Goal: Transaction & Acquisition: Purchase product/service

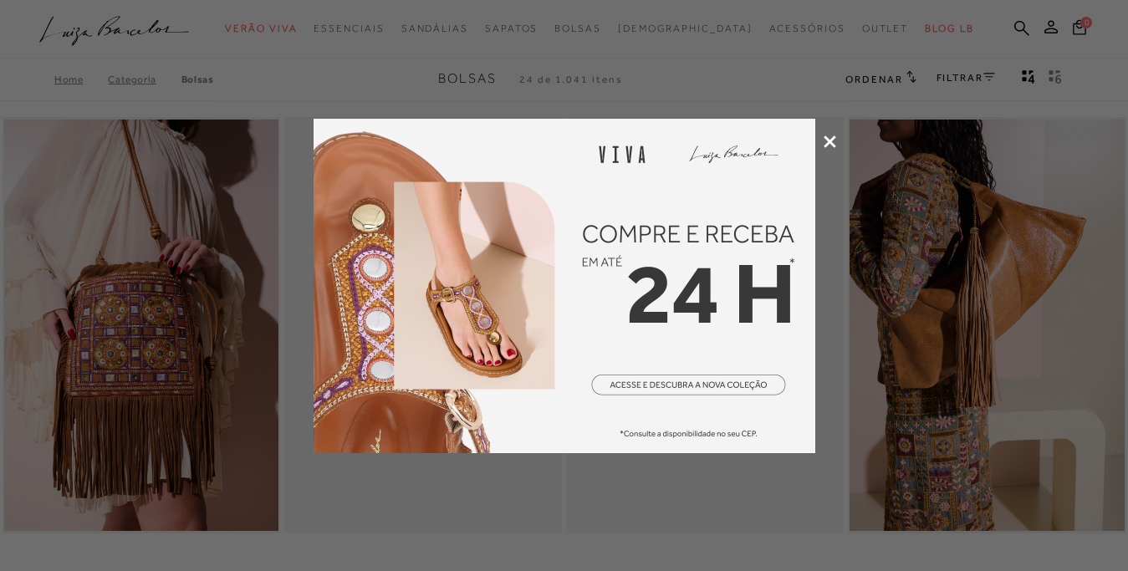
click at [832, 139] on icon at bounding box center [830, 142] width 13 height 13
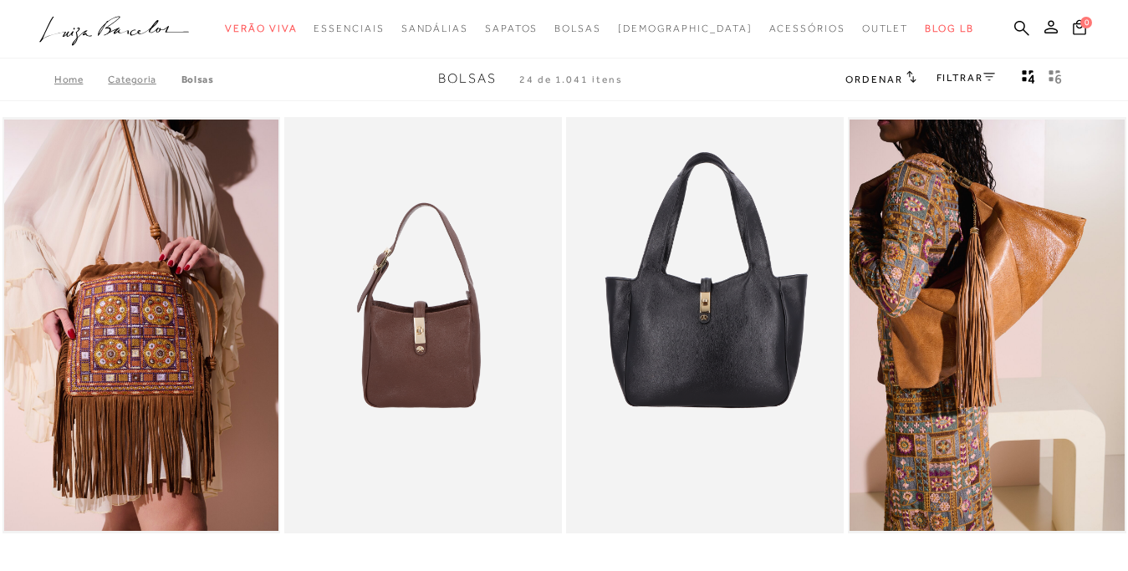
click at [968, 76] on link "FILTRAR" at bounding box center [966, 78] width 59 height 12
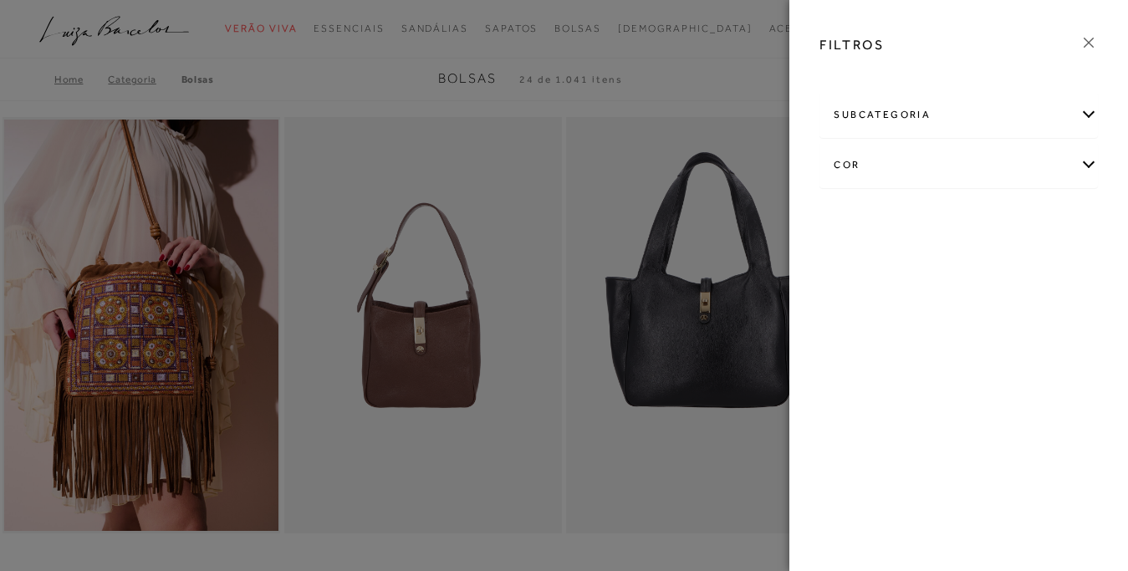
click at [939, 169] on div "cor" at bounding box center [959, 165] width 277 height 44
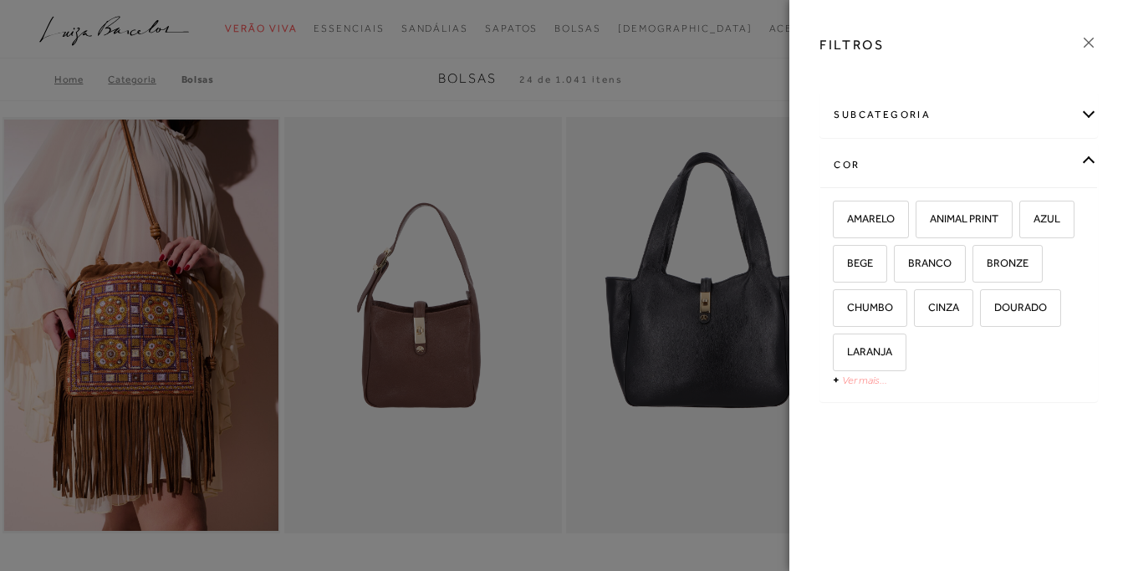
click at [862, 384] on link "Ver mais..." at bounding box center [864, 380] width 45 height 13
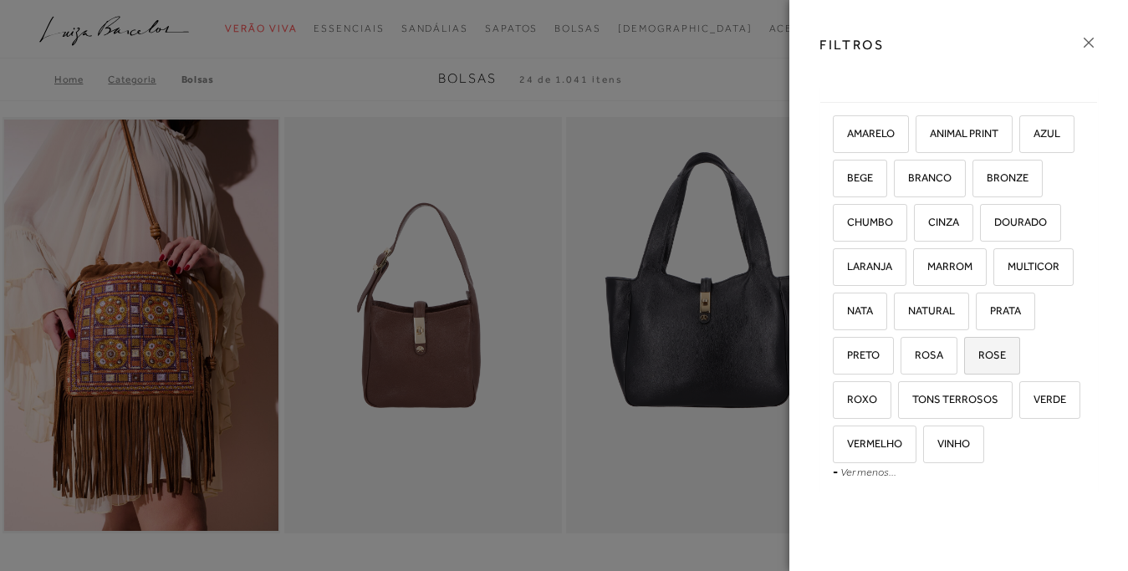
scroll to position [161, 0]
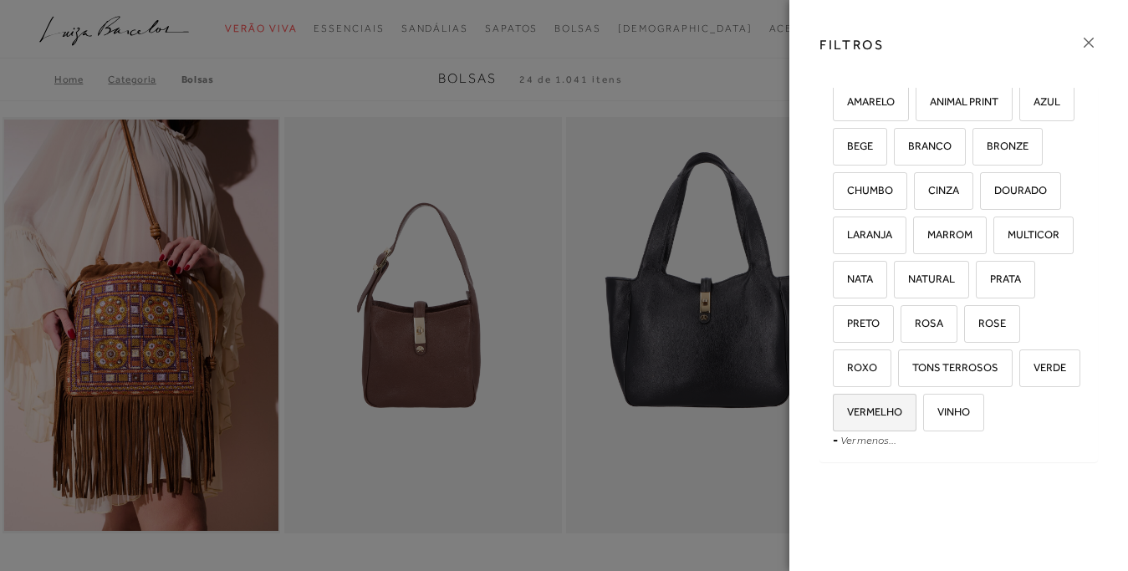
click at [878, 403] on label "VERMELHO" at bounding box center [875, 413] width 82 height 36
click at [847, 407] on input "VERMELHO" at bounding box center [839, 415] width 17 height 17
checkbox input "true"
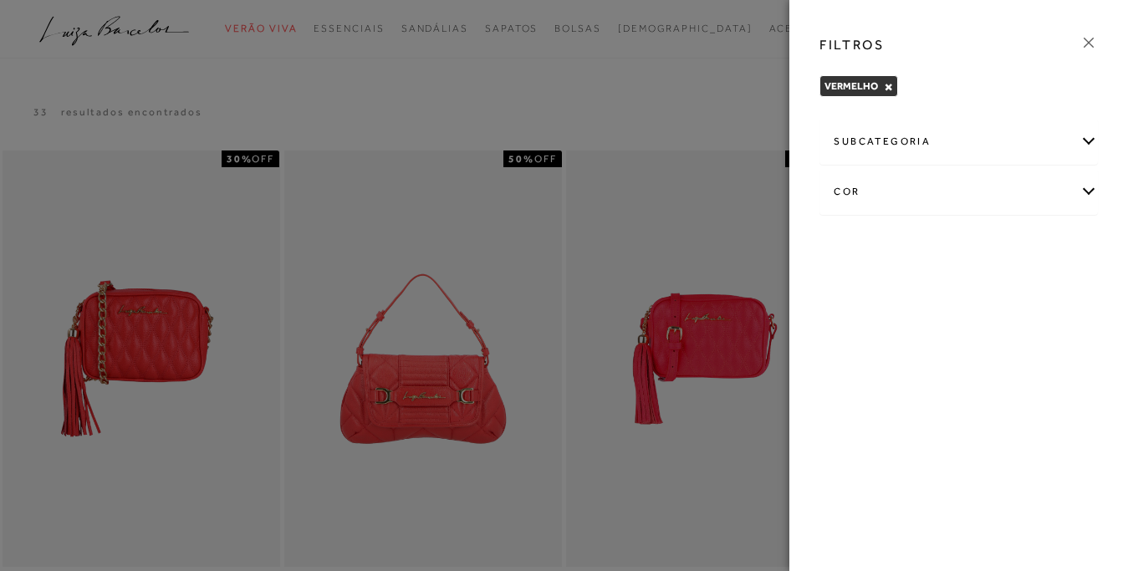
click at [1087, 39] on icon at bounding box center [1089, 42] width 18 height 18
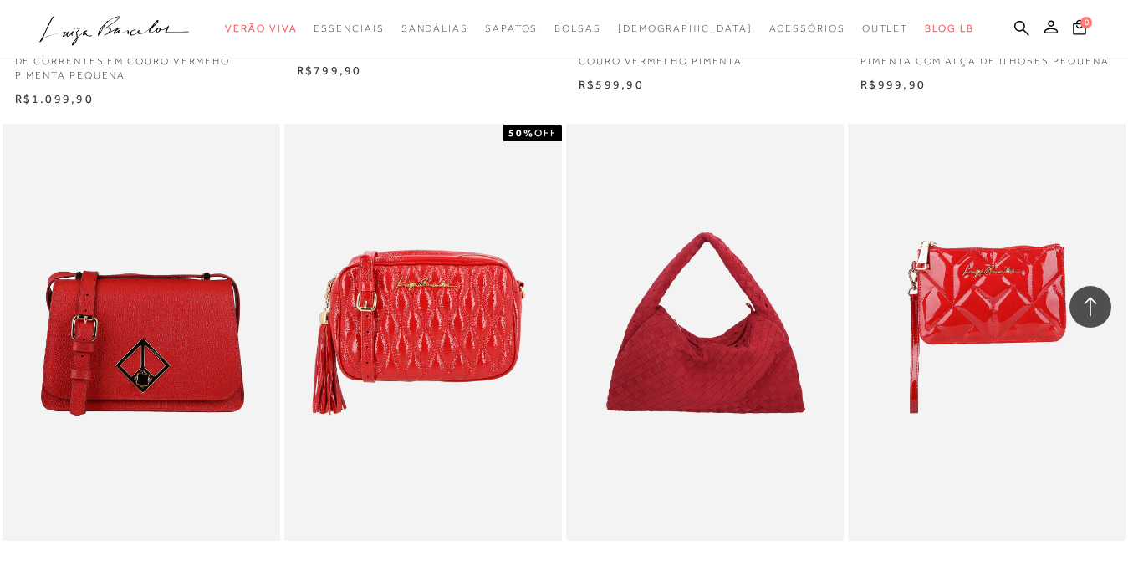
scroll to position [1536, 0]
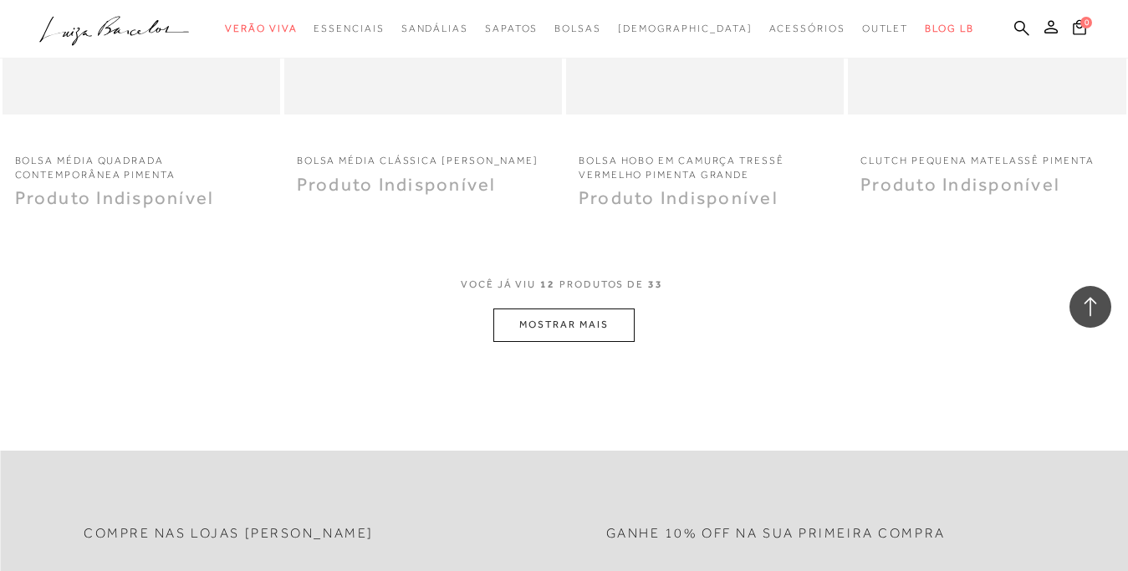
click at [607, 332] on button "MOSTRAR MAIS" at bounding box center [564, 325] width 141 height 33
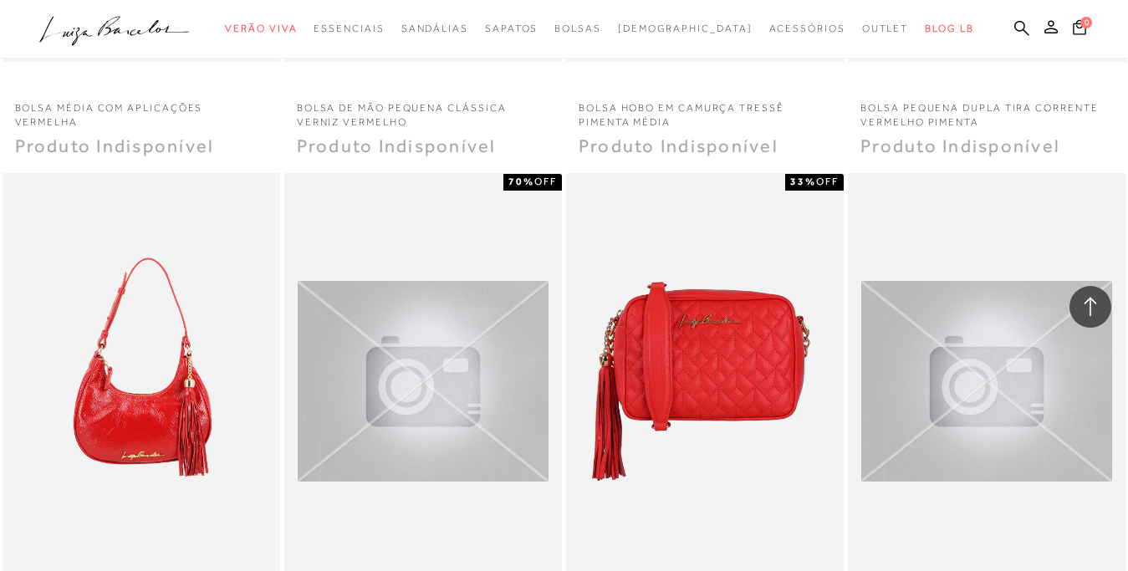
scroll to position [2986, 0]
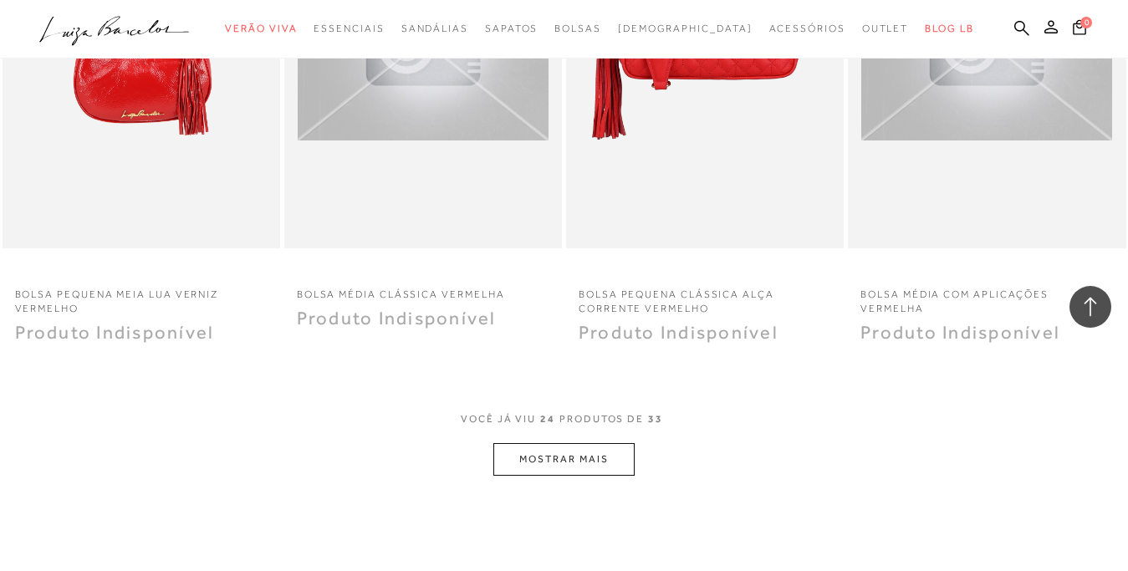
click at [589, 462] on button "MOSTRAR MAIS" at bounding box center [564, 459] width 141 height 33
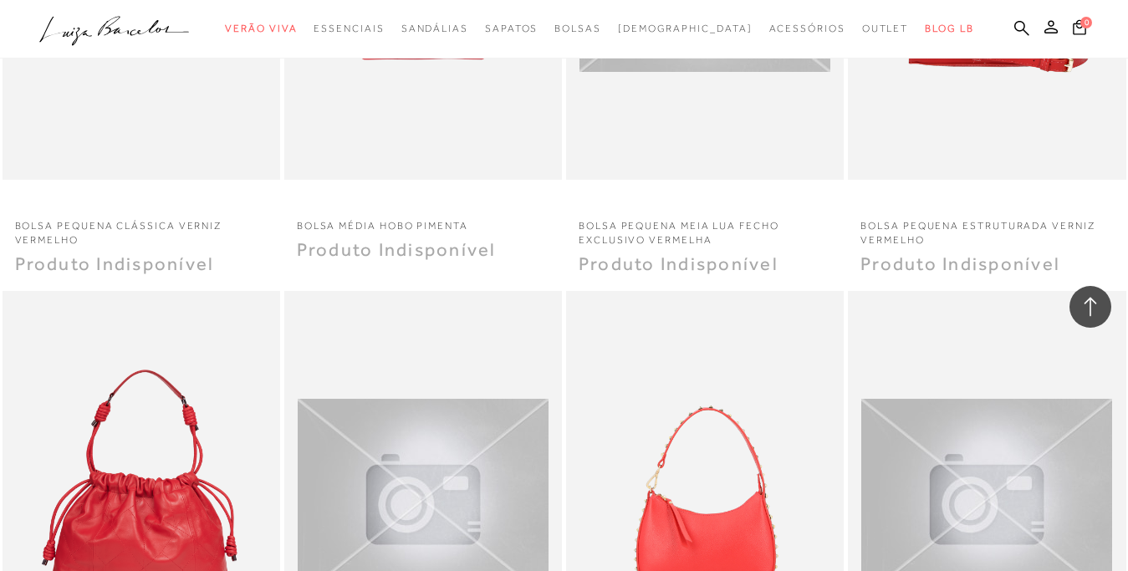
scroll to position [3840, 0]
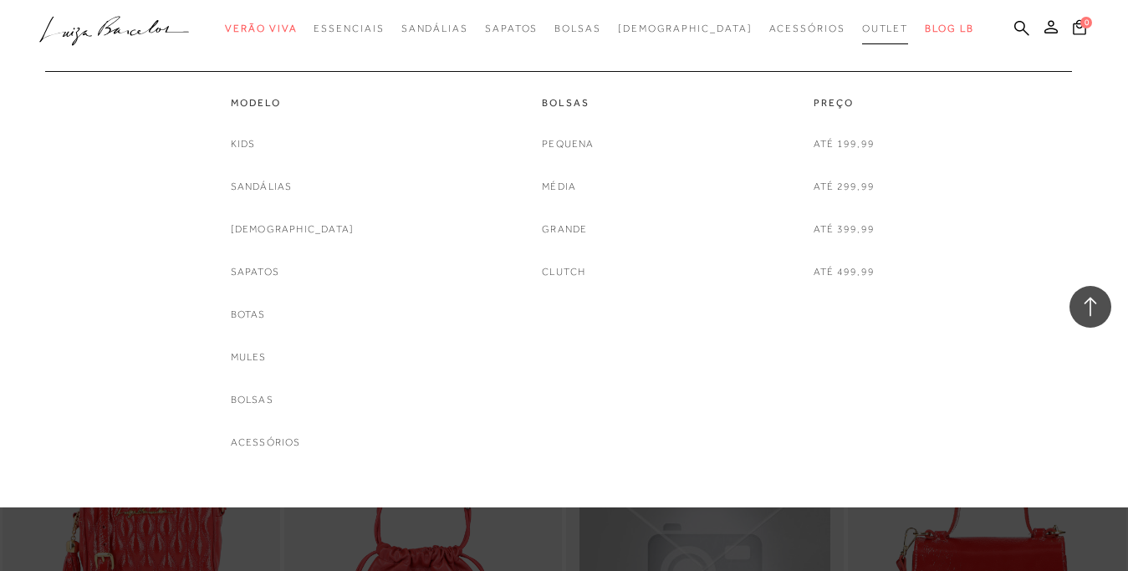
click at [862, 28] on span "Outlet" at bounding box center [885, 29] width 47 height 12
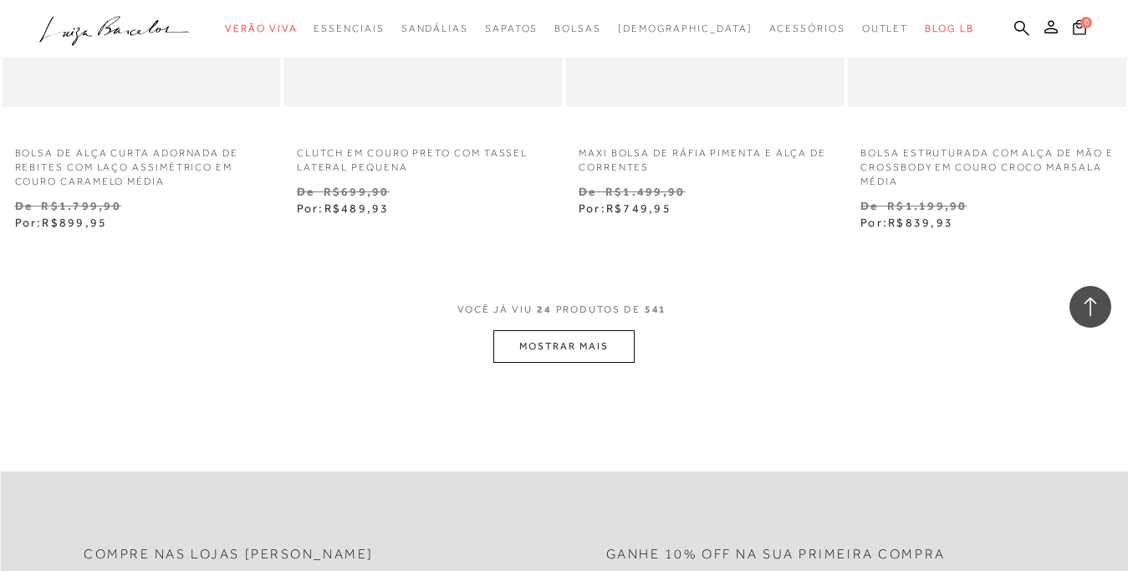
scroll to position [3413, 0]
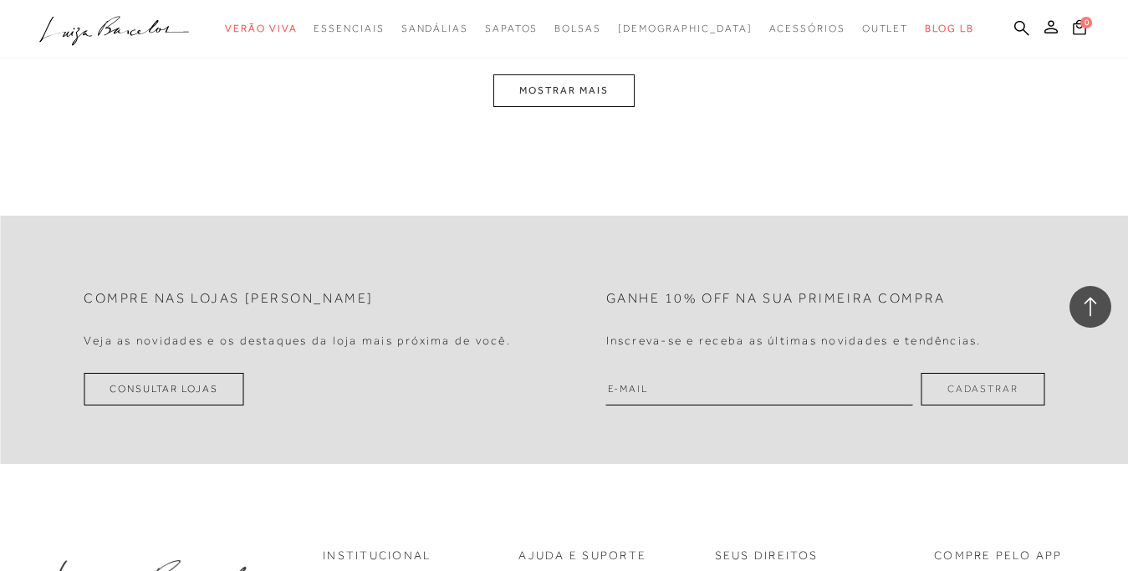
click at [568, 89] on button "MOSTRAR MAIS" at bounding box center [564, 90] width 141 height 33
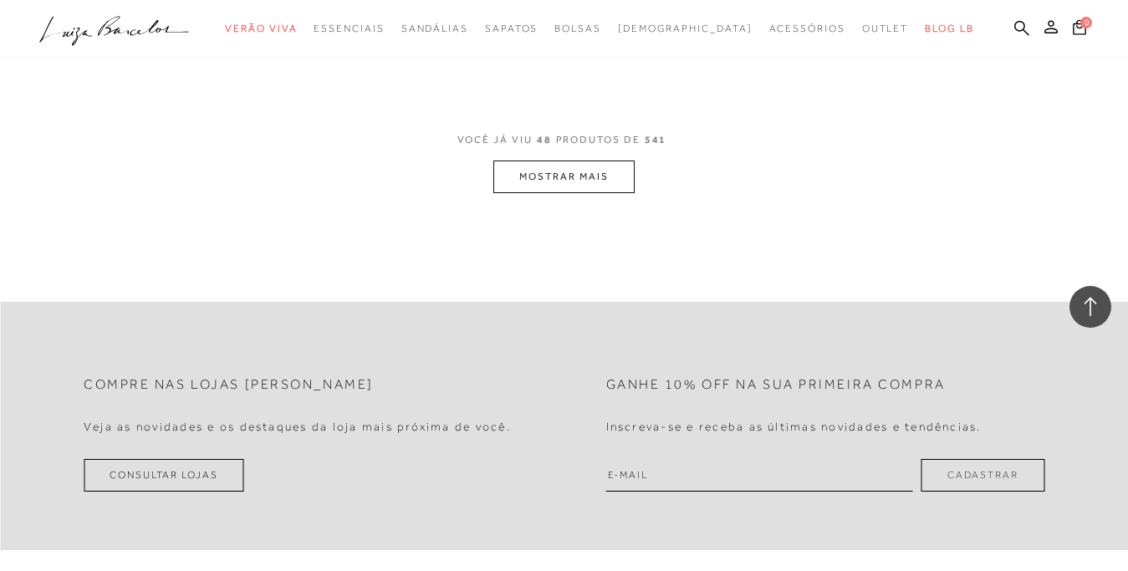
scroll to position [6473, 0]
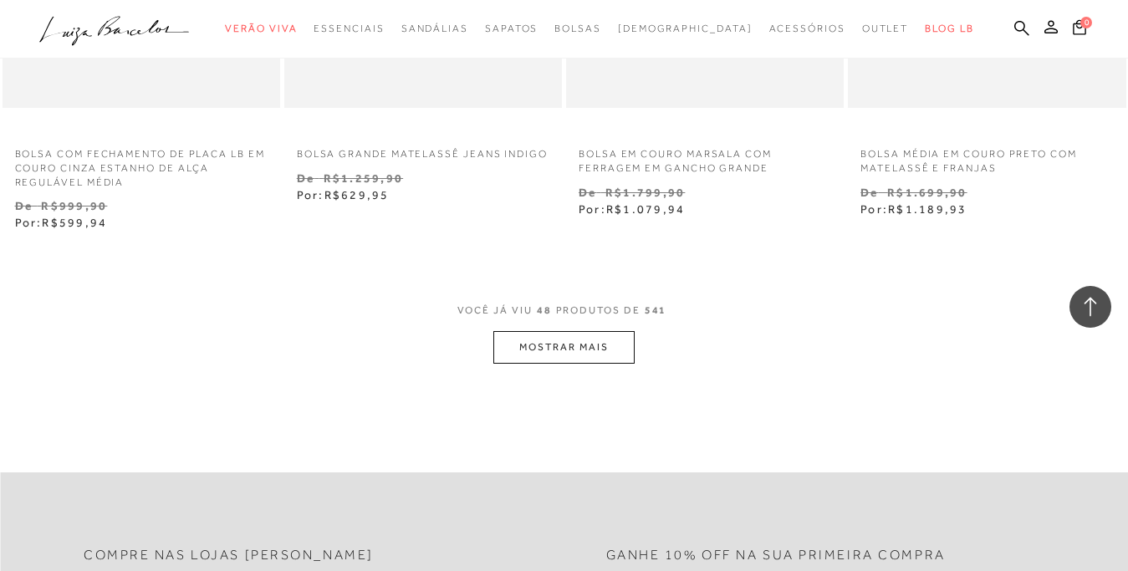
click at [588, 348] on button "MOSTRAR MAIS" at bounding box center [564, 347] width 141 height 33
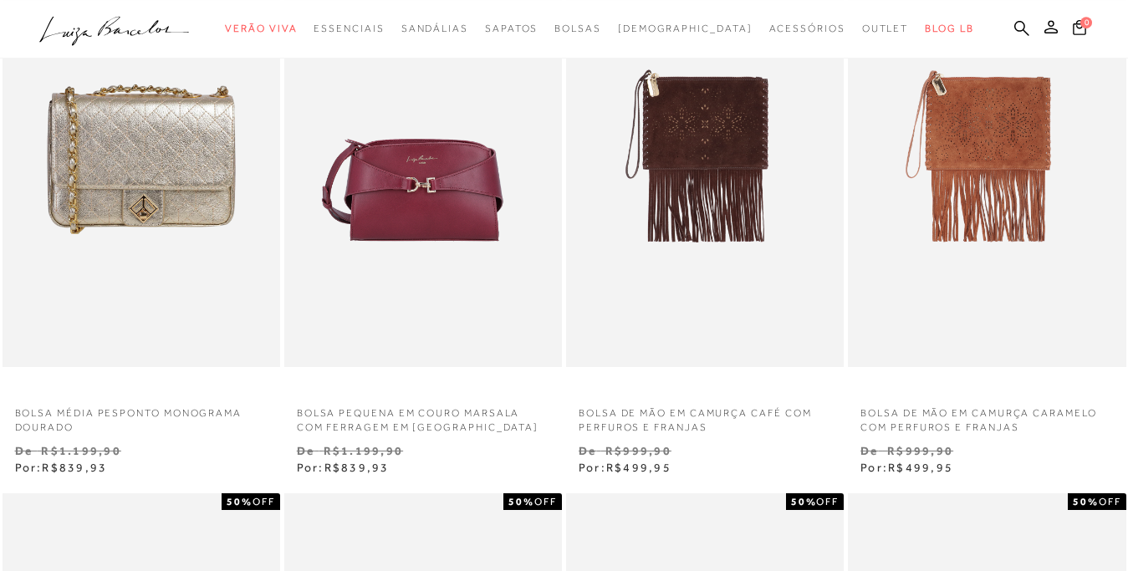
scroll to position [0, 0]
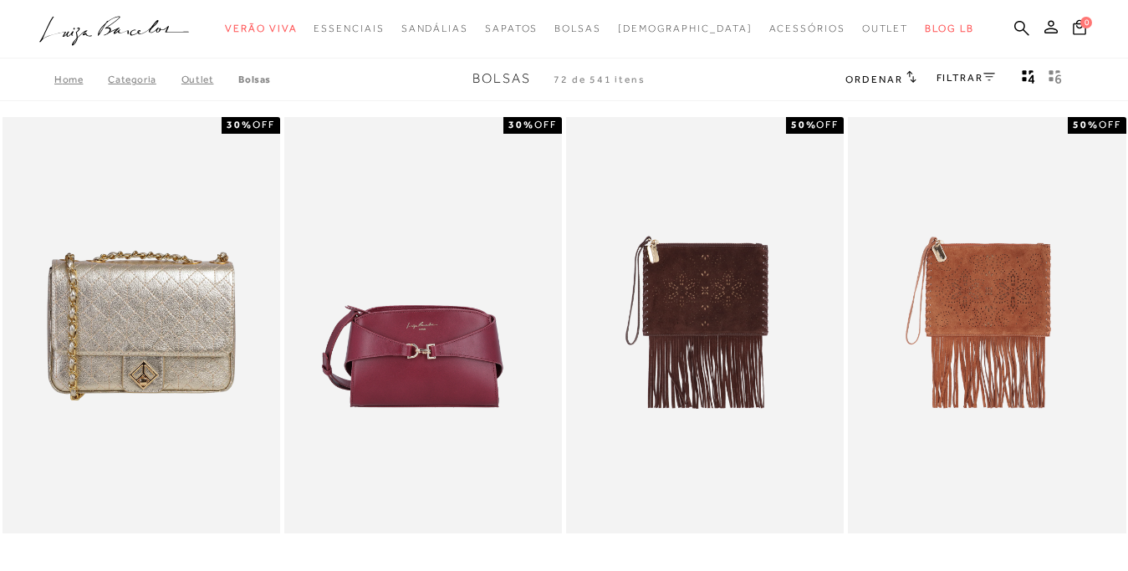
click at [980, 76] on link "FILTRAR" at bounding box center [966, 78] width 59 height 12
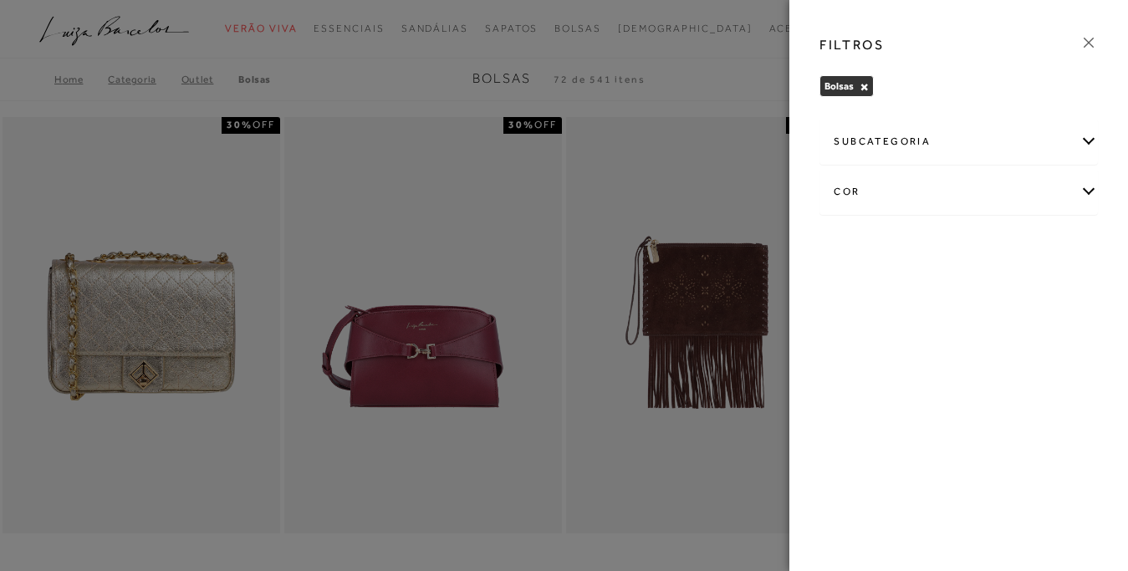
click at [890, 192] on div "cor" at bounding box center [959, 192] width 277 height 44
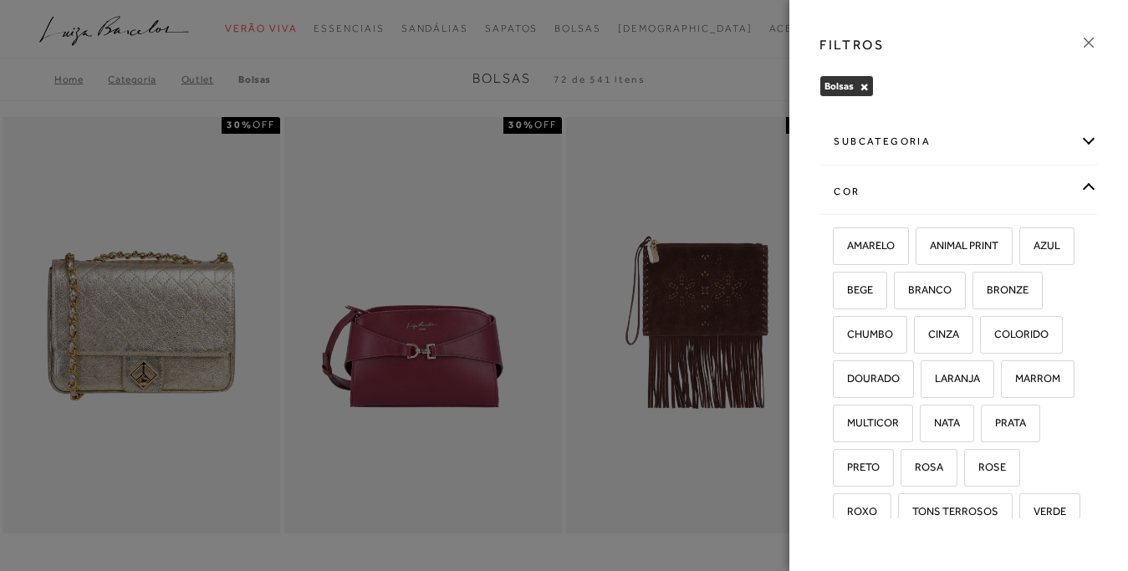
scroll to position [161, 0]
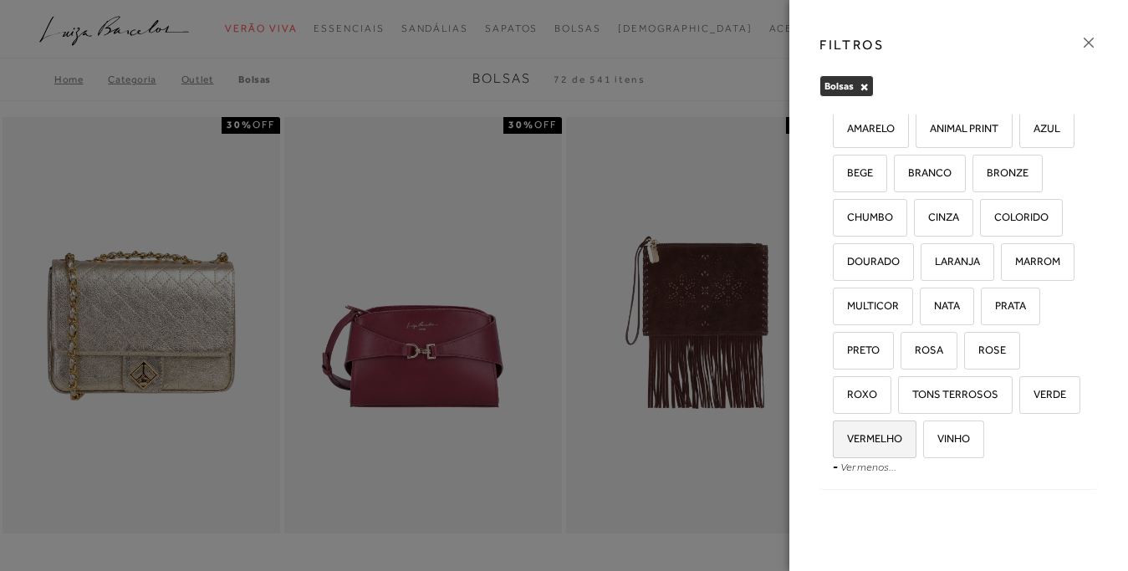
click at [903, 437] on span "VERMELHO" at bounding box center [869, 438] width 68 height 13
click at [847, 437] on input "VERMELHO" at bounding box center [839, 441] width 17 height 17
checkbox input "true"
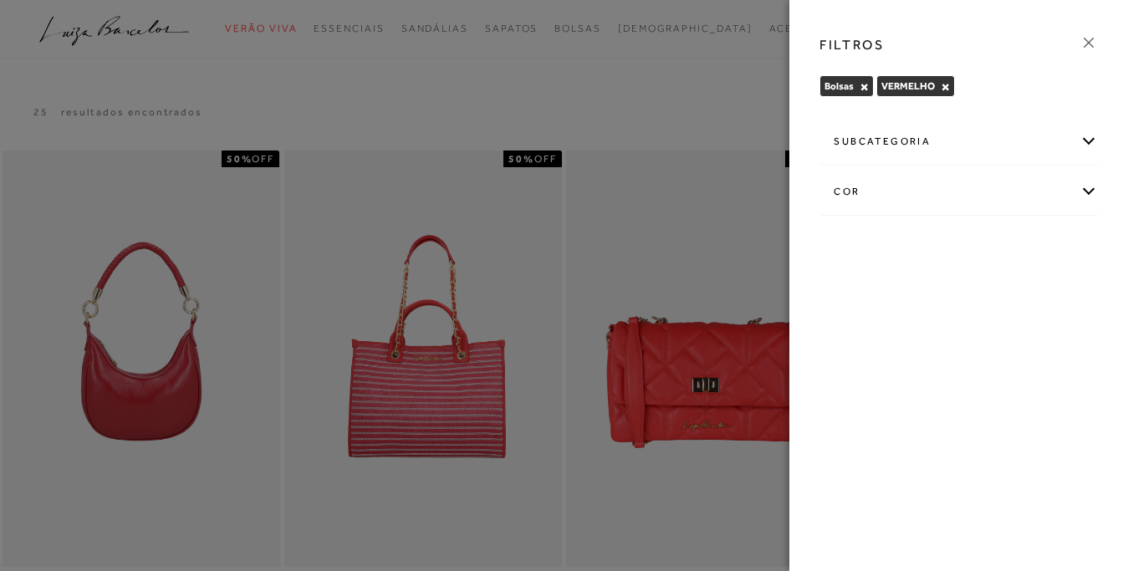
click at [1088, 41] on icon at bounding box center [1089, 42] width 18 height 18
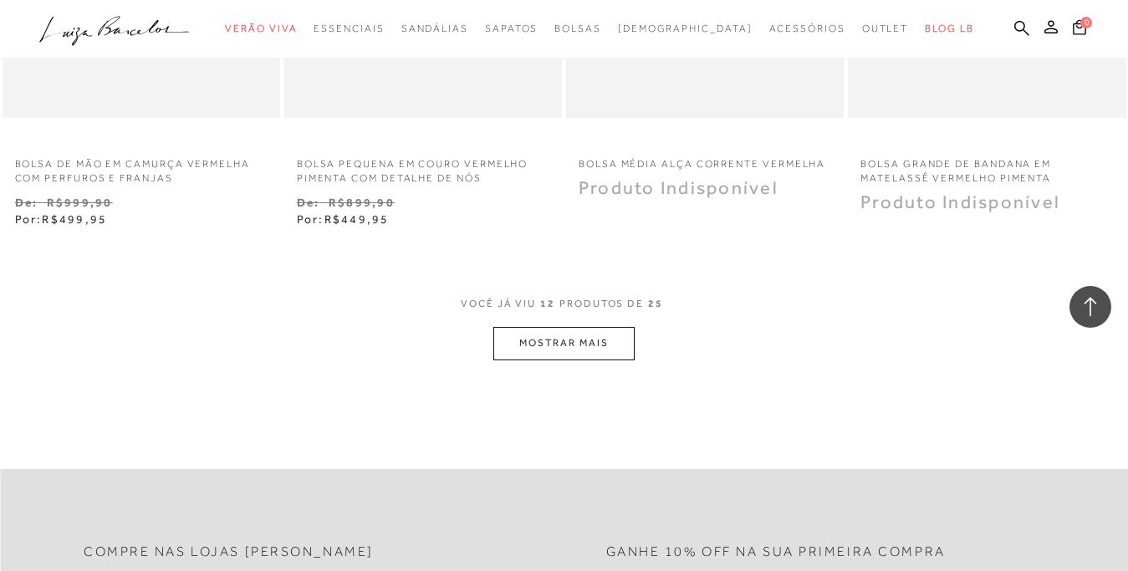
scroll to position [1621, 0]
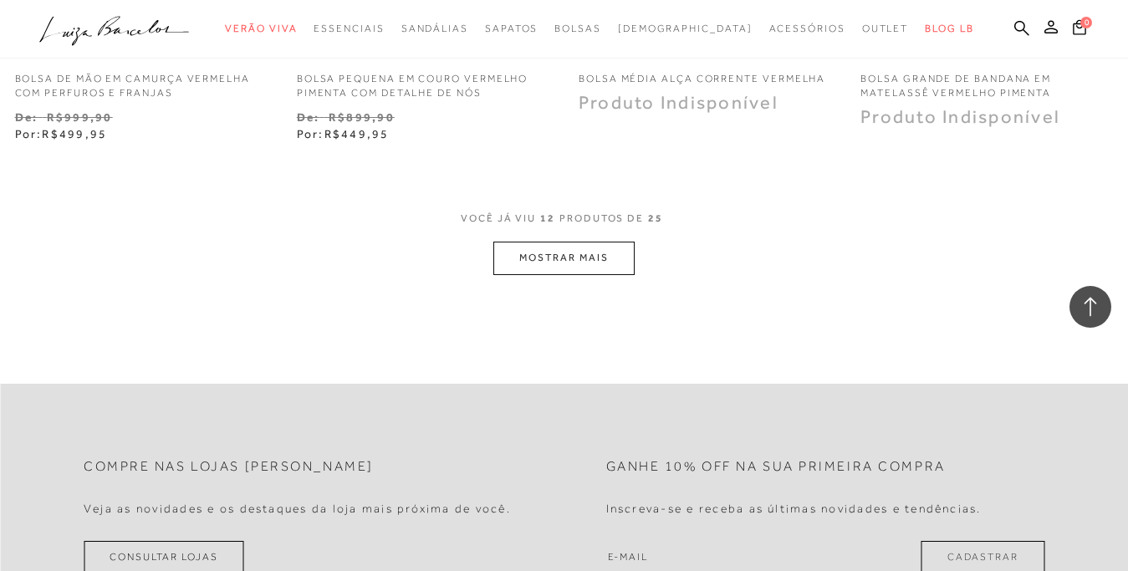
click at [611, 258] on button "MOSTRAR MAIS" at bounding box center [564, 258] width 141 height 33
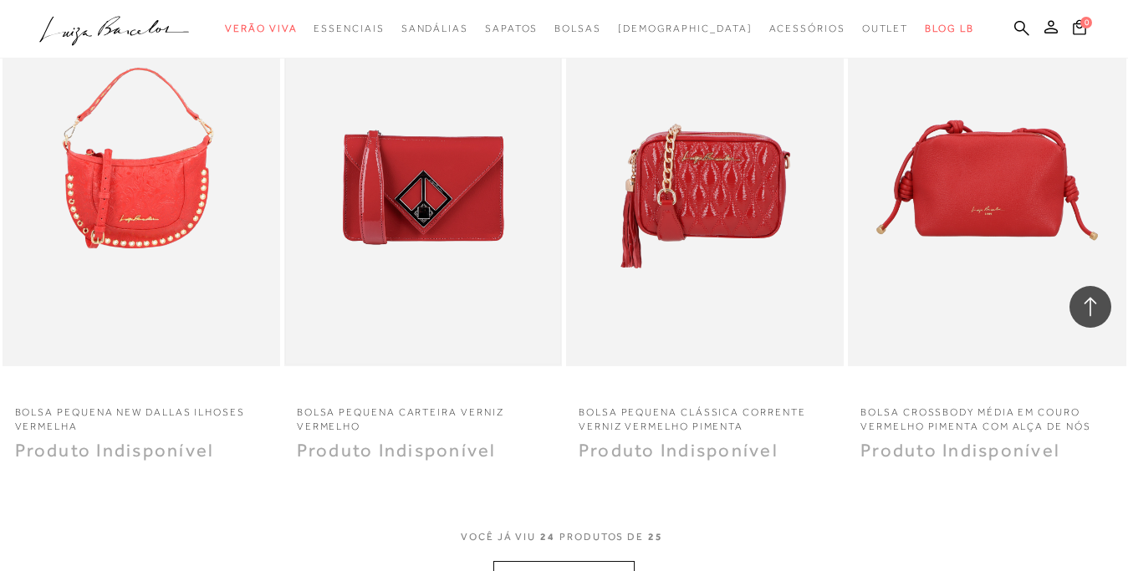
scroll to position [3072, 0]
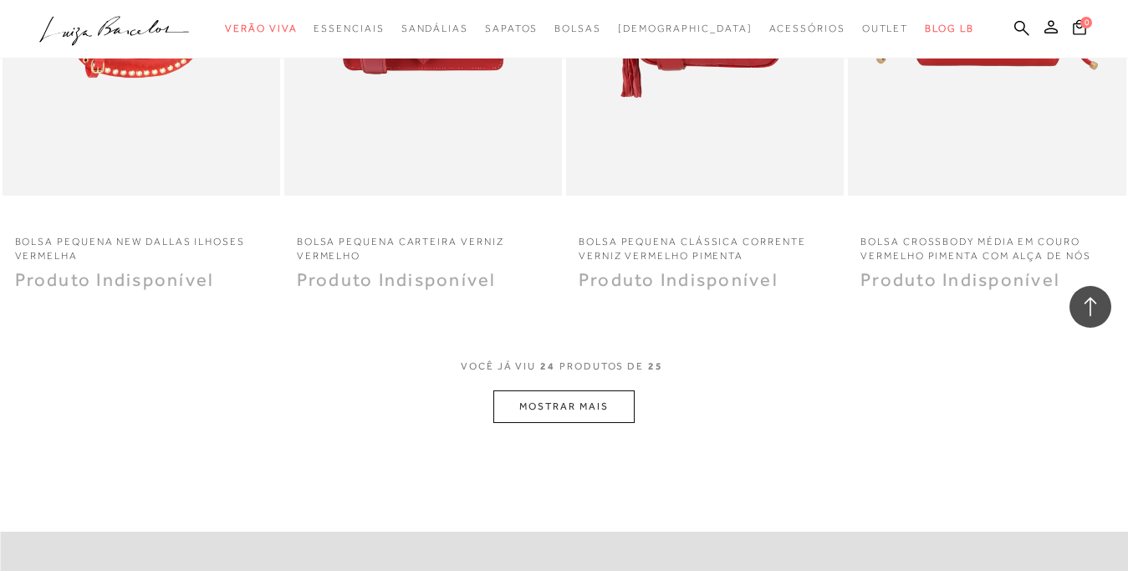
click at [528, 408] on button "MOSTRAR MAIS" at bounding box center [564, 407] width 141 height 33
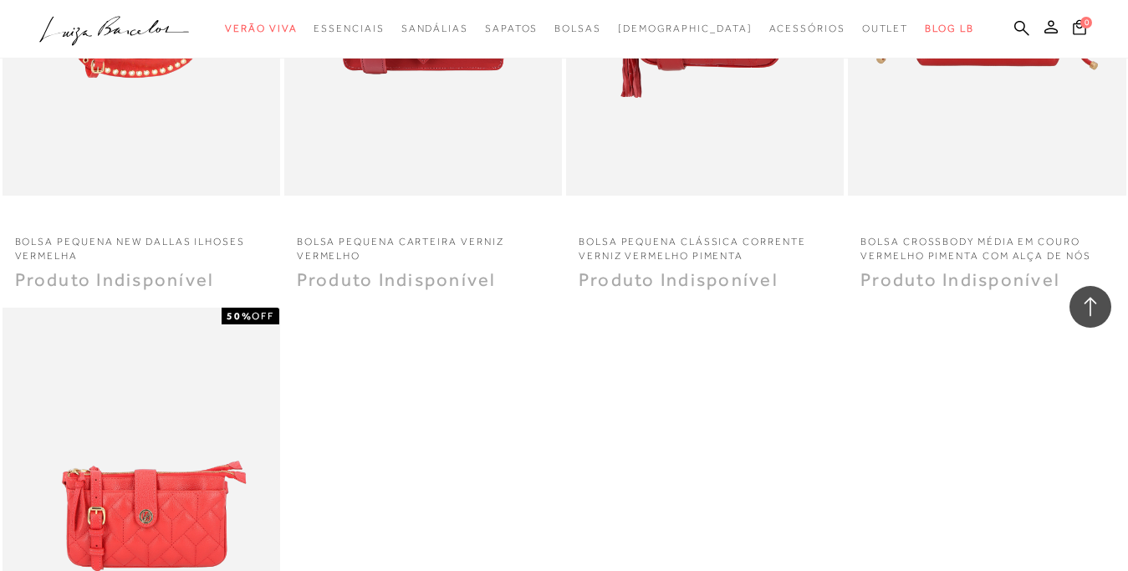
scroll to position [2986, 0]
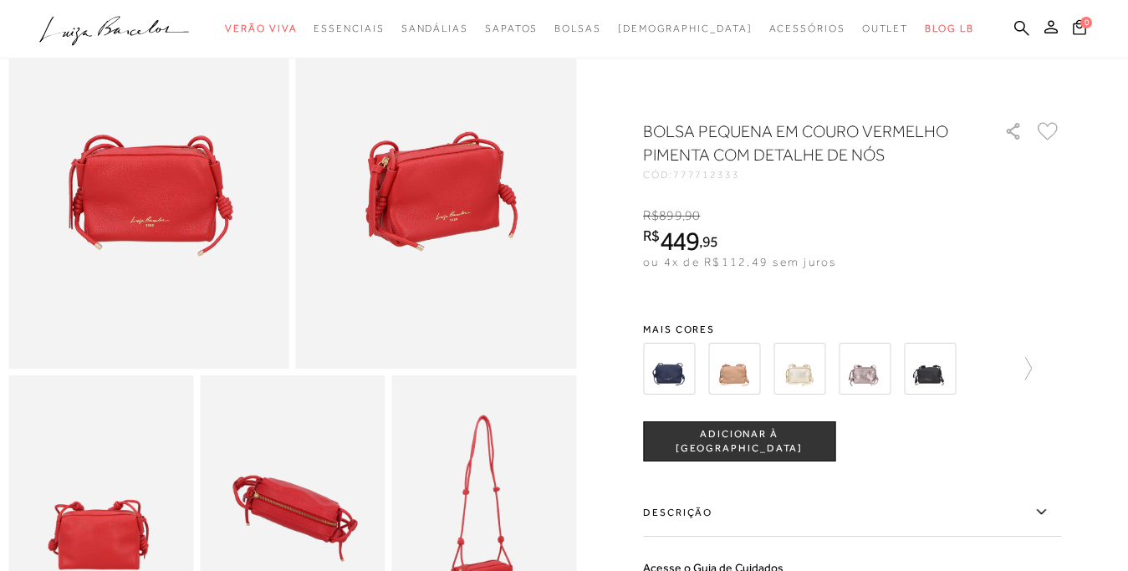
scroll to position [256, 0]
